Goal: Use online tool/utility: Utilize a website feature to perform a specific function

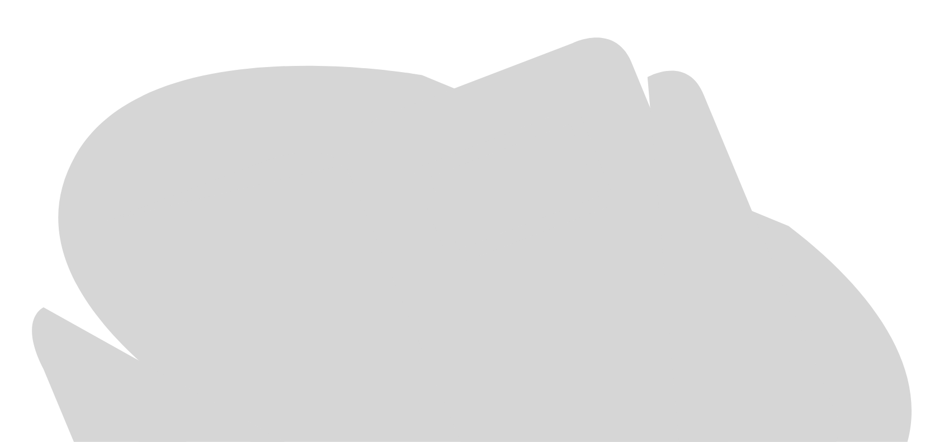
scroll to position [458, 0]
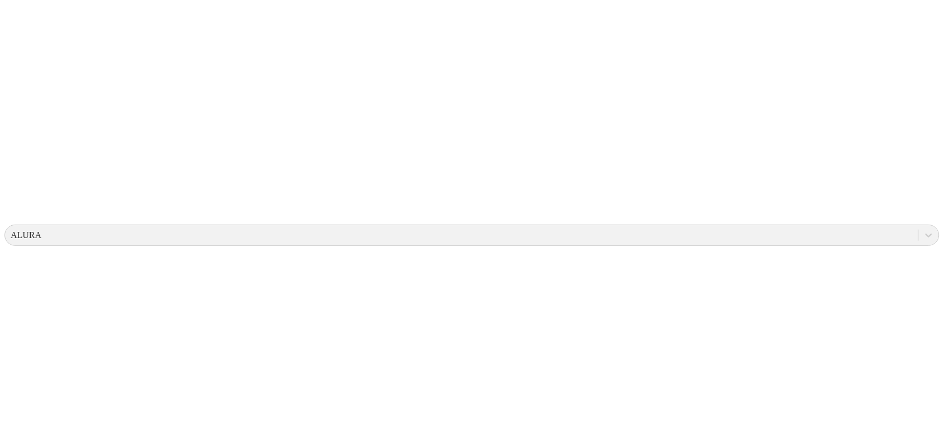
scroll to position [0, 0]
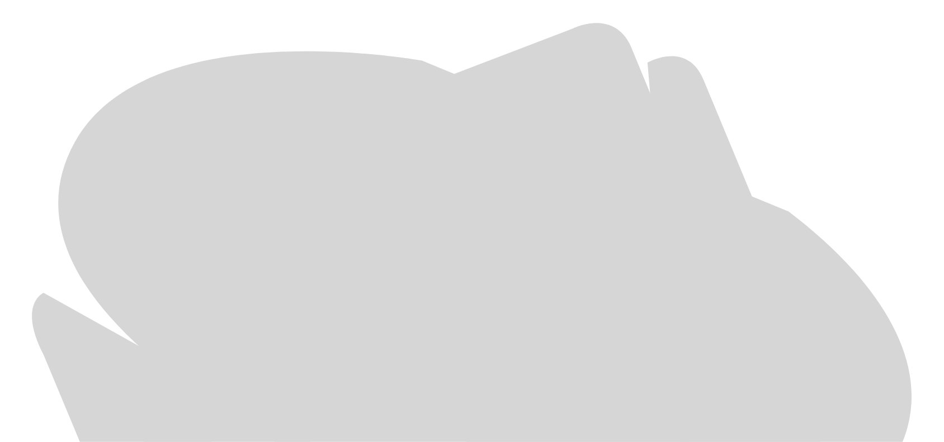
scroll to position [528, 0]
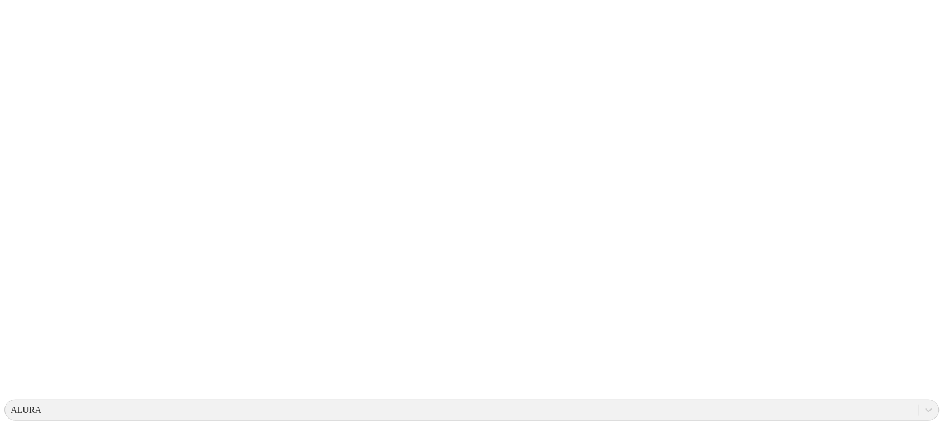
scroll to position [0, 0]
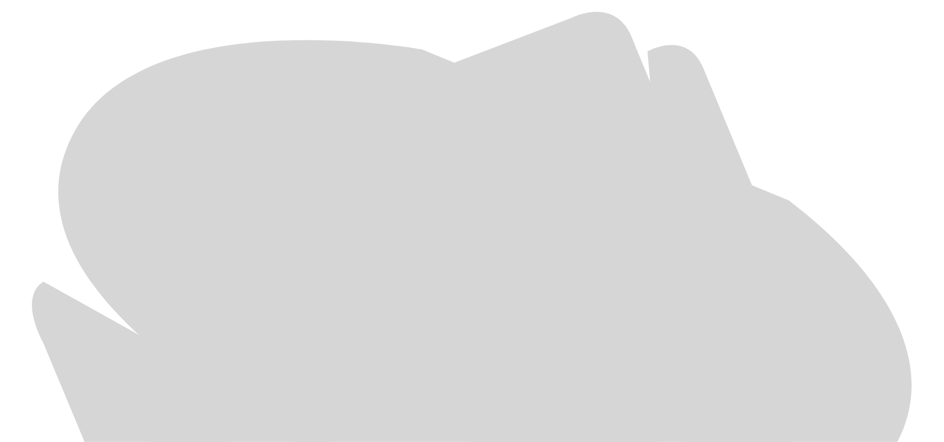
scroll to position [528, 0]
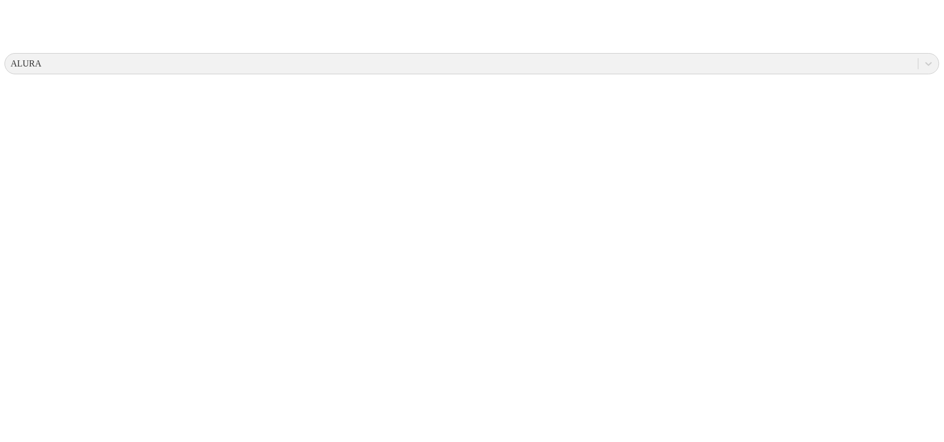
scroll to position [0, 0]
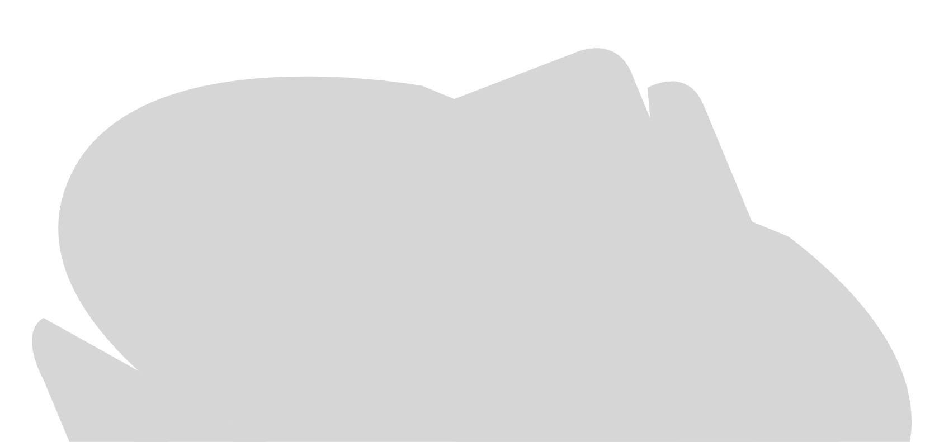
scroll to position [528, 0]
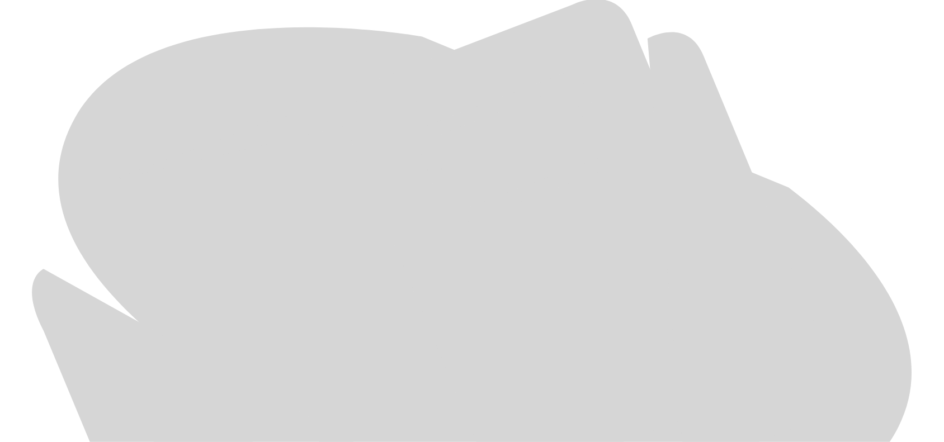
drag, startPoint x: 236, startPoint y: 239, endPoint x: 226, endPoint y: 247, distance: 12.0
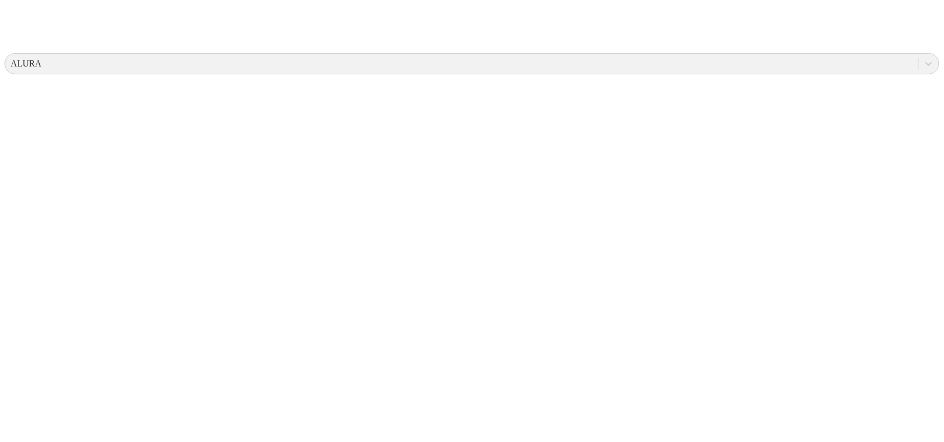
scroll to position [0, 0]
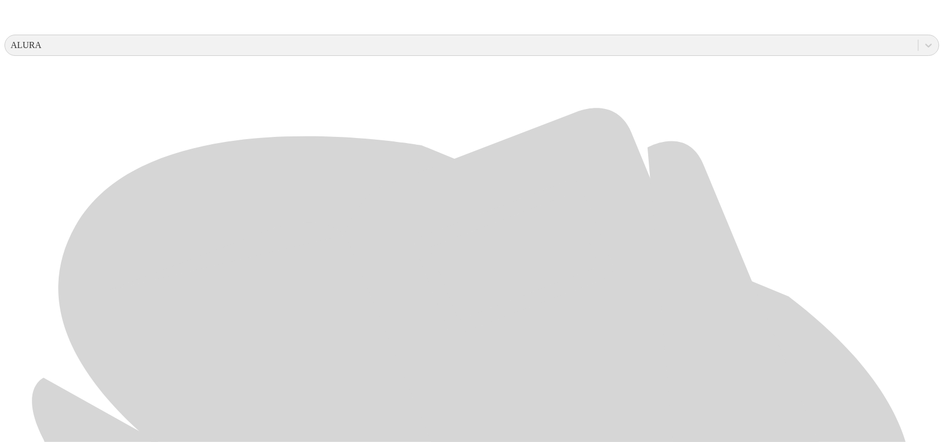
scroll to position [489, 0]
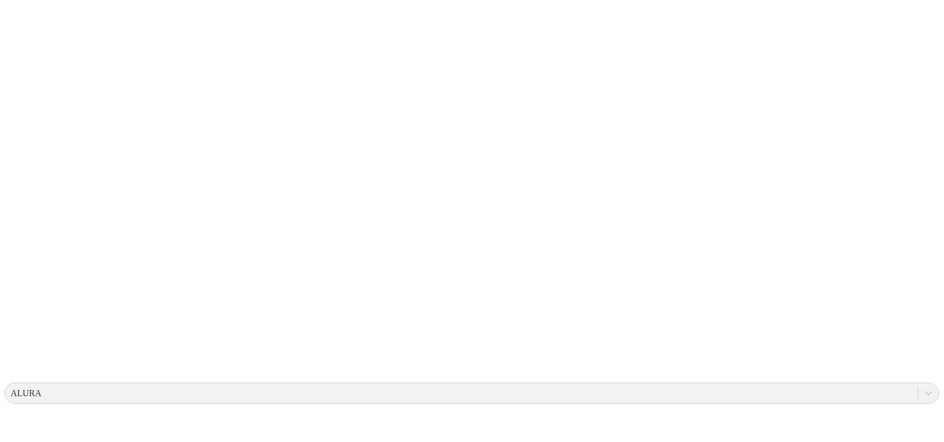
scroll to position [0, 0]
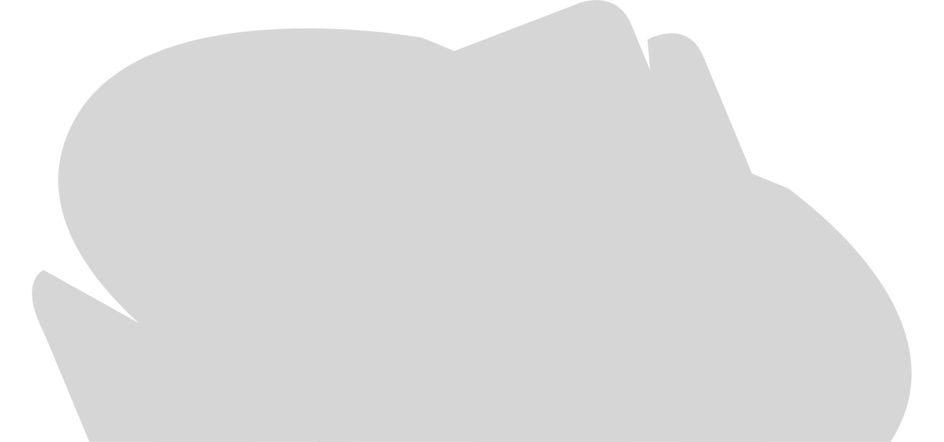
scroll to position [528, 0]
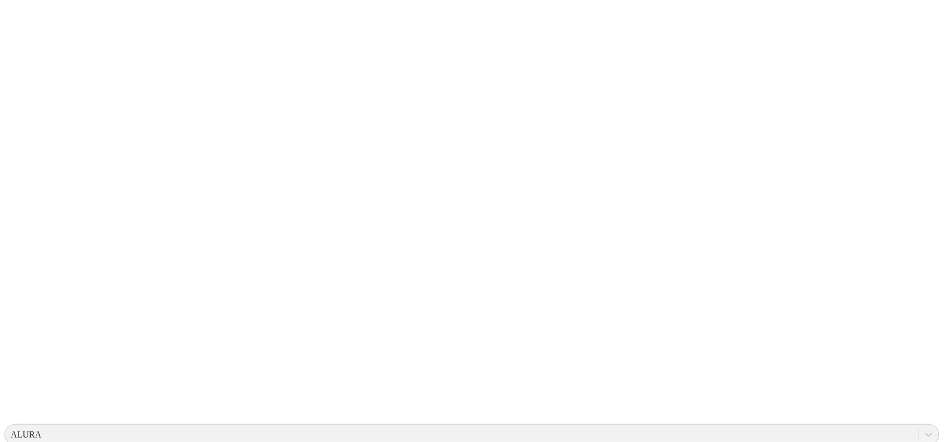
scroll to position [0, 0]
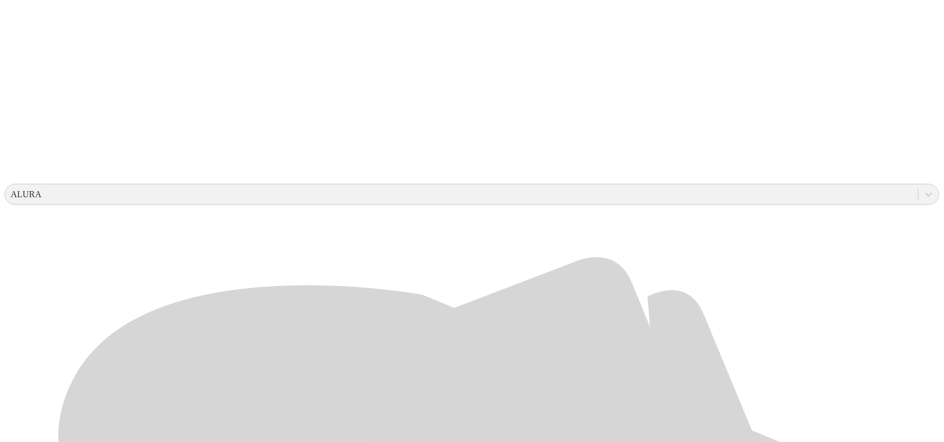
scroll to position [349, 0]
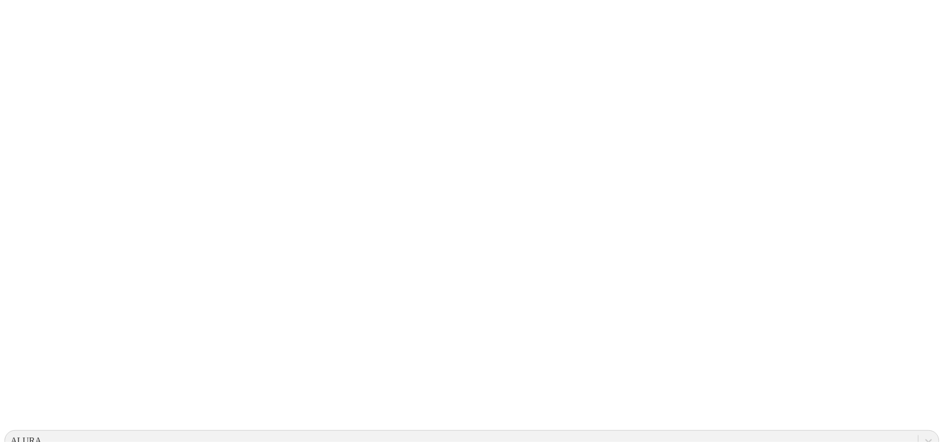
scroll to position [0, 0]
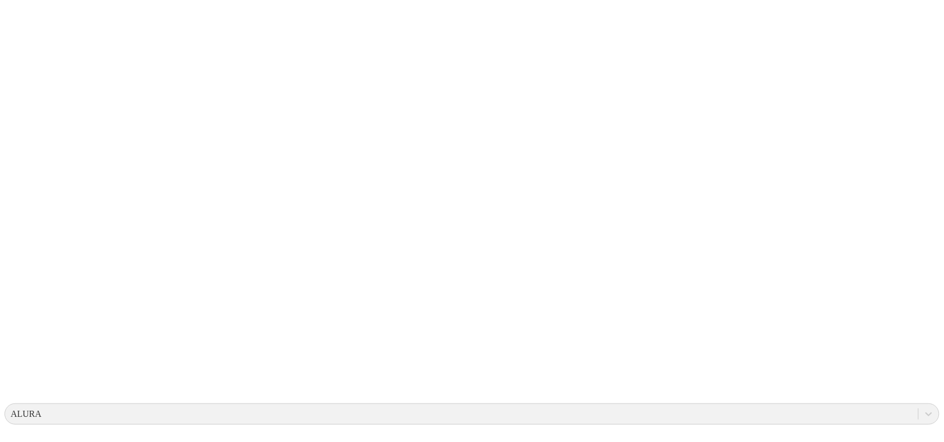
scroll to position [70, 0]
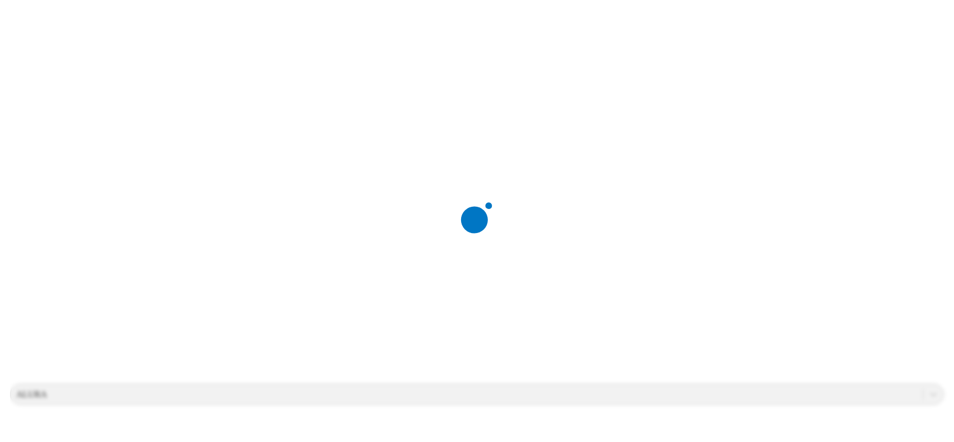
scroll to position [0, 0]
